Goal: Navigation & Orientation: Go to known website

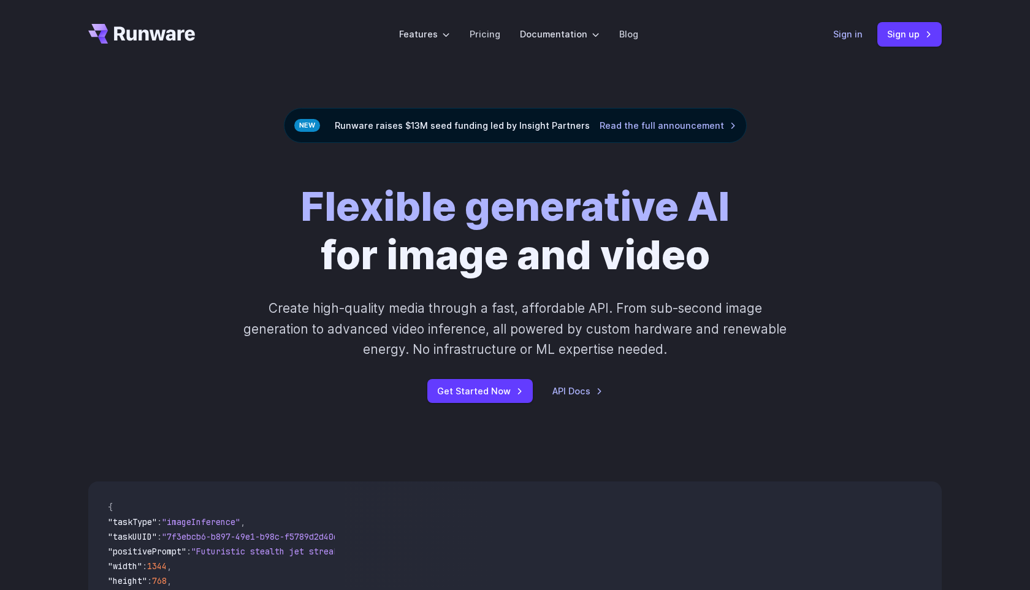
click at [841, 37] on link "Sign in" at bounding box center [847, 34] width 29 height 14
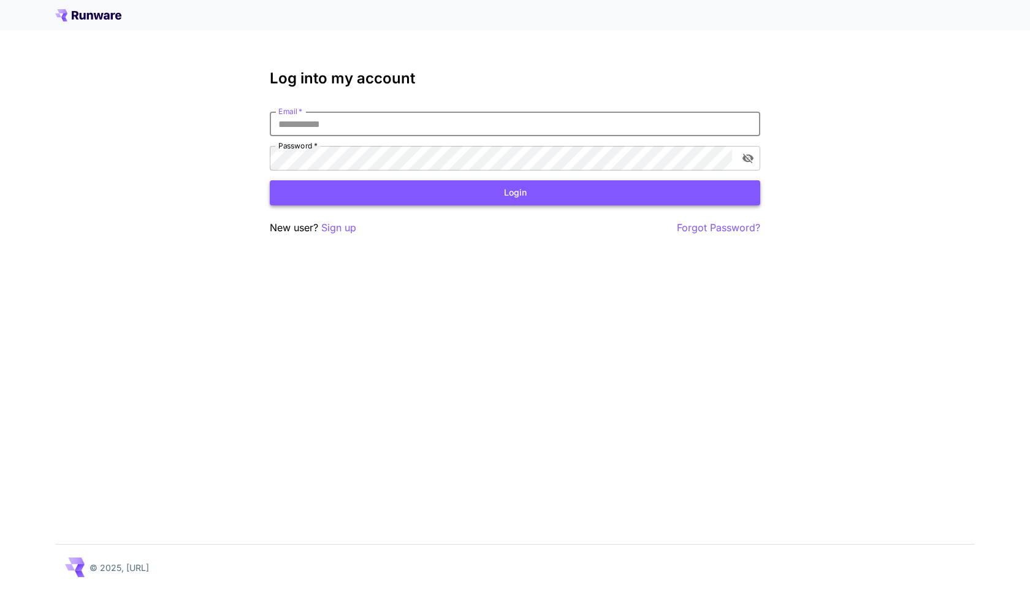
type input "**********"
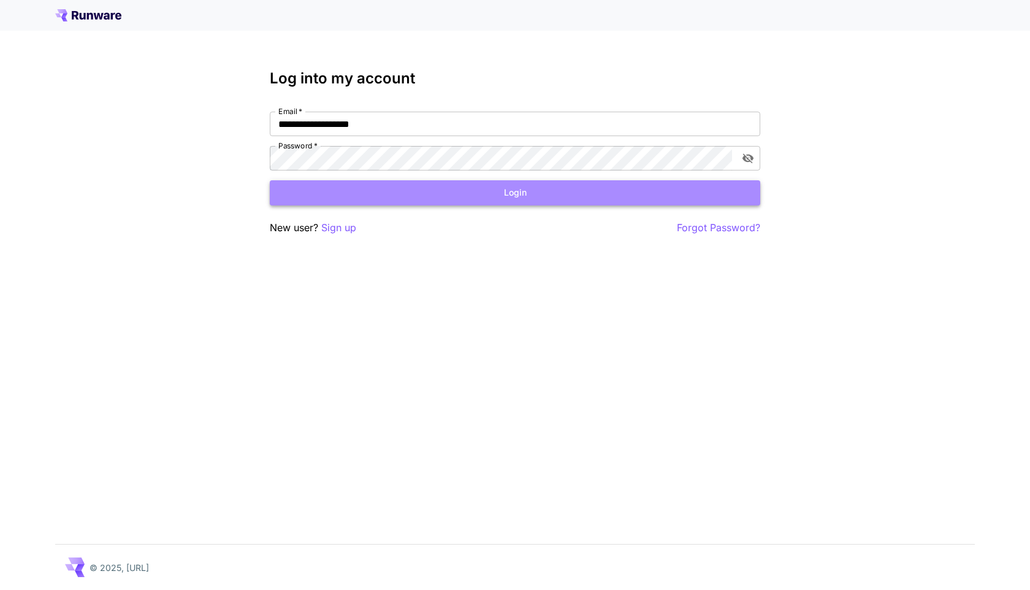
click at [482, 200] on button "Login" at bounding box center [515, 192] width 490 height 25
